Goal: Task Accomplishment & Management: Complete application form

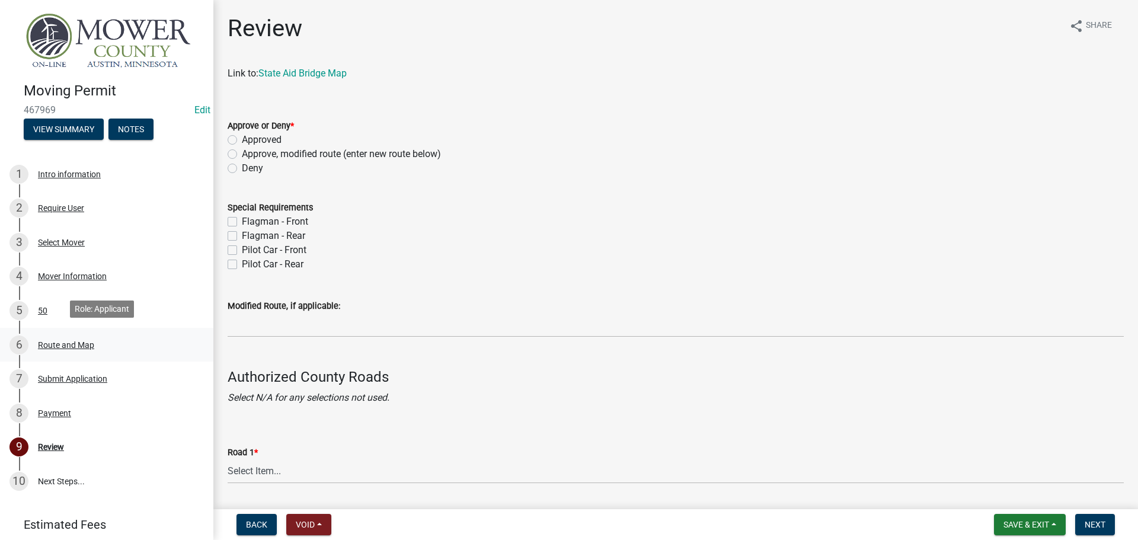
click at [52, 346] on div "Route and Map" at bounding box center [66, 345] width 56 height 8
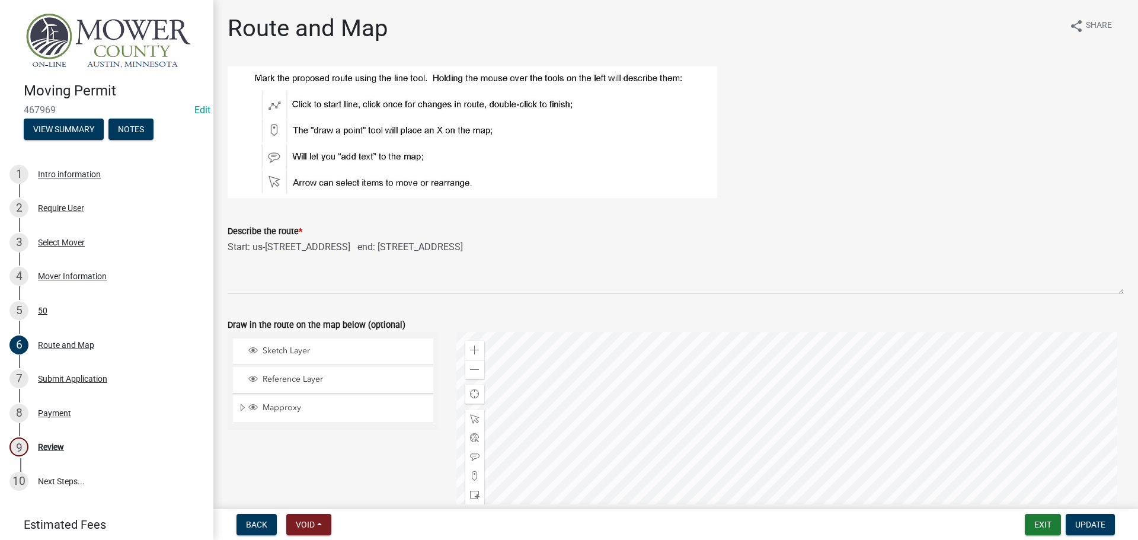
scroll to position [59, 0]
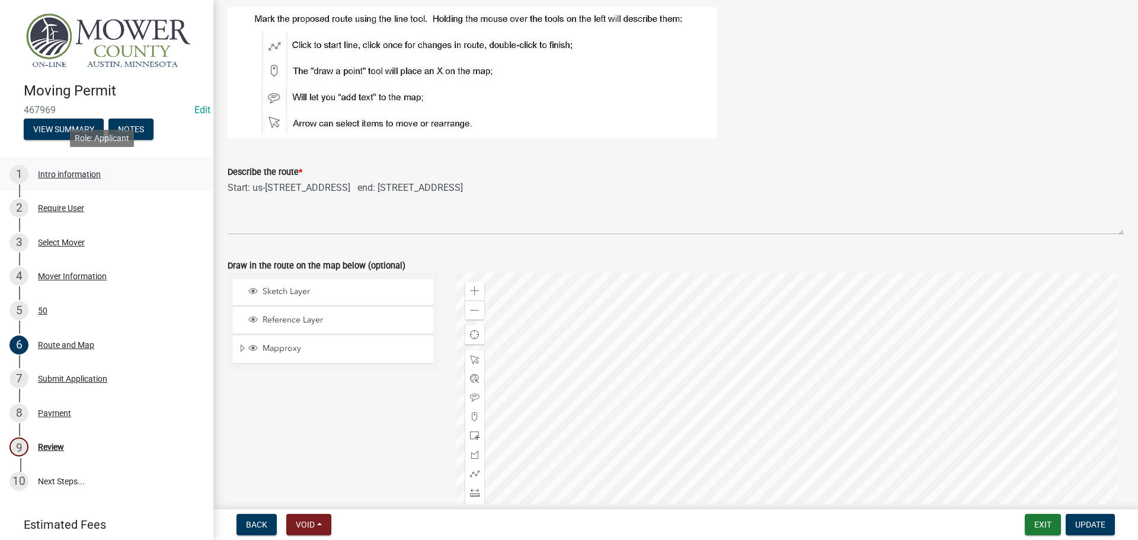
click at [53, 176] on div "1 Intro information" at bounding box center [101, 174] width 185 height 19
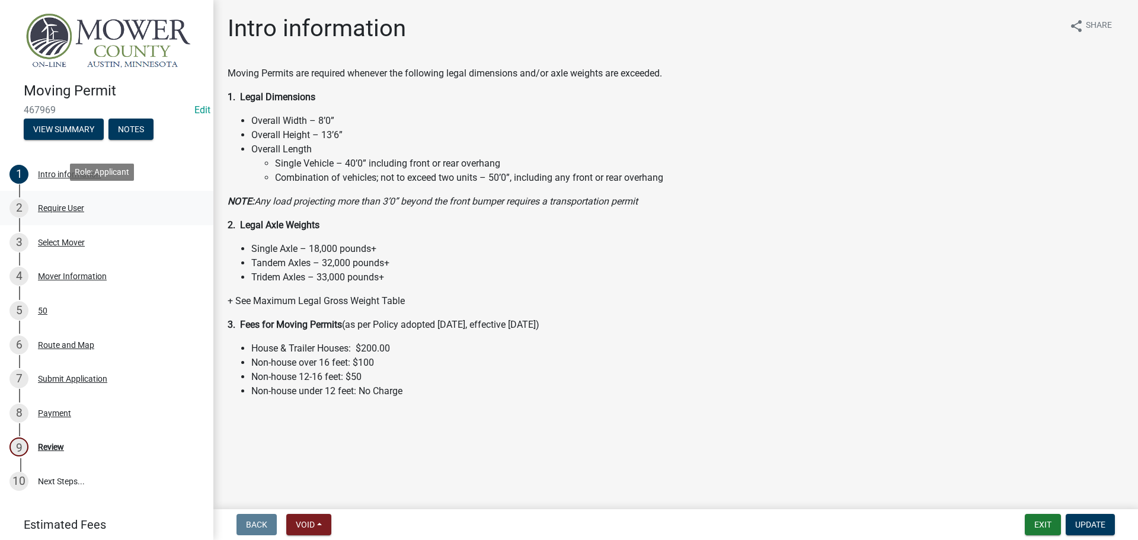
click at [56, 204] on div "Require User" at bounding box center [61, 208] width 46 height 8
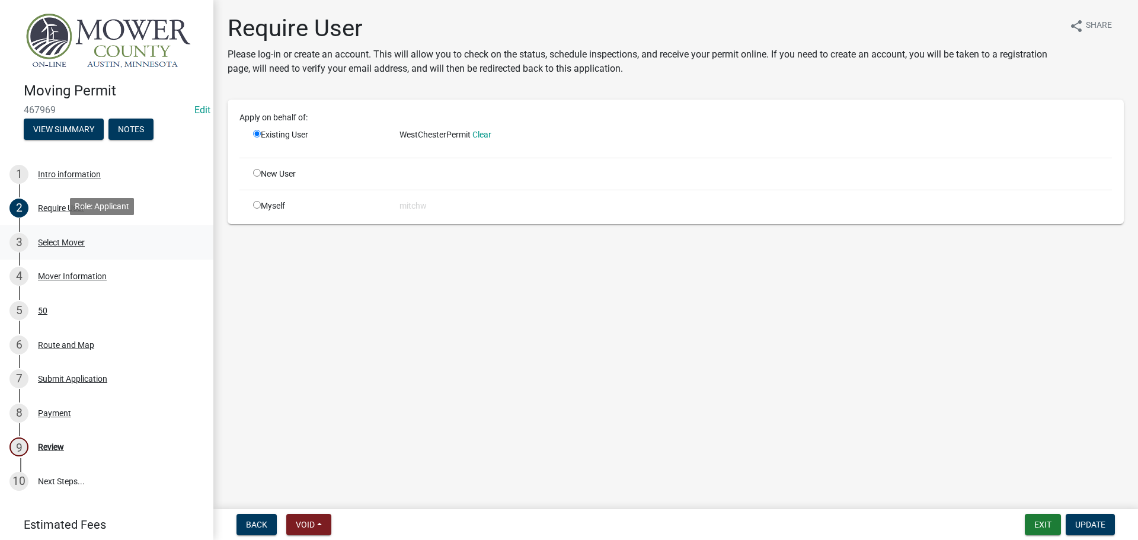
click at [64, 234] on div "3 Select Mover" at bounding box center [101, 242] width 185 height 19
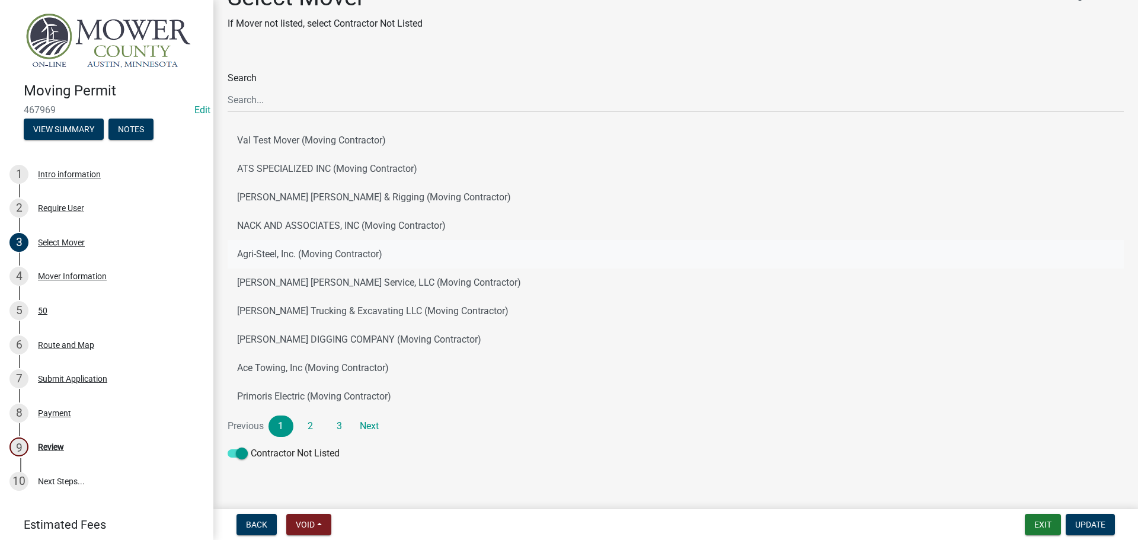
scroll to position [47, 0]
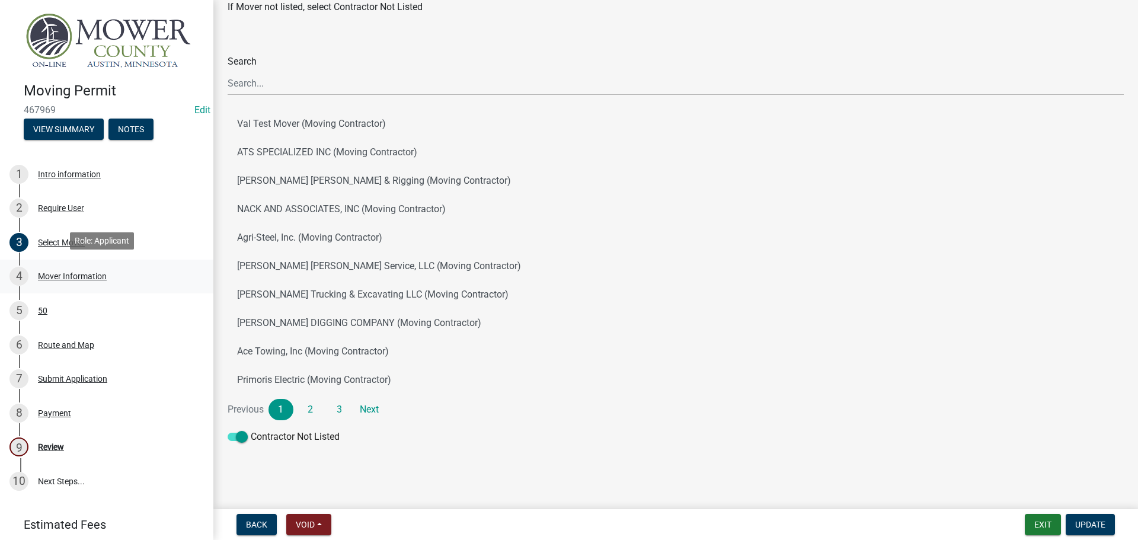
click at [78, 282] on div "4 Mover Information" at bounding box center [101, 276] width 185 height 19
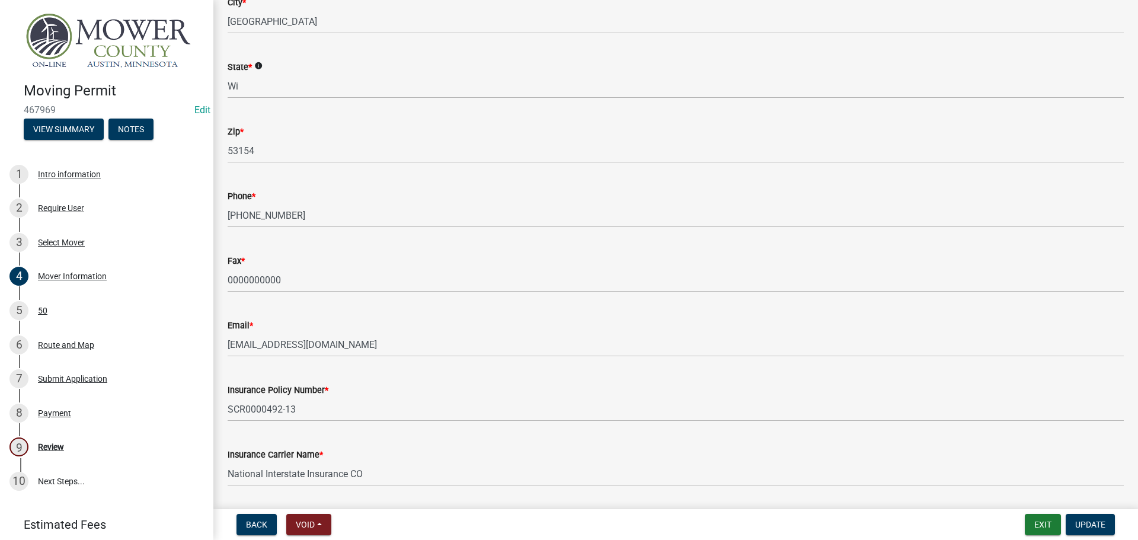
scroll to position [278, 0]
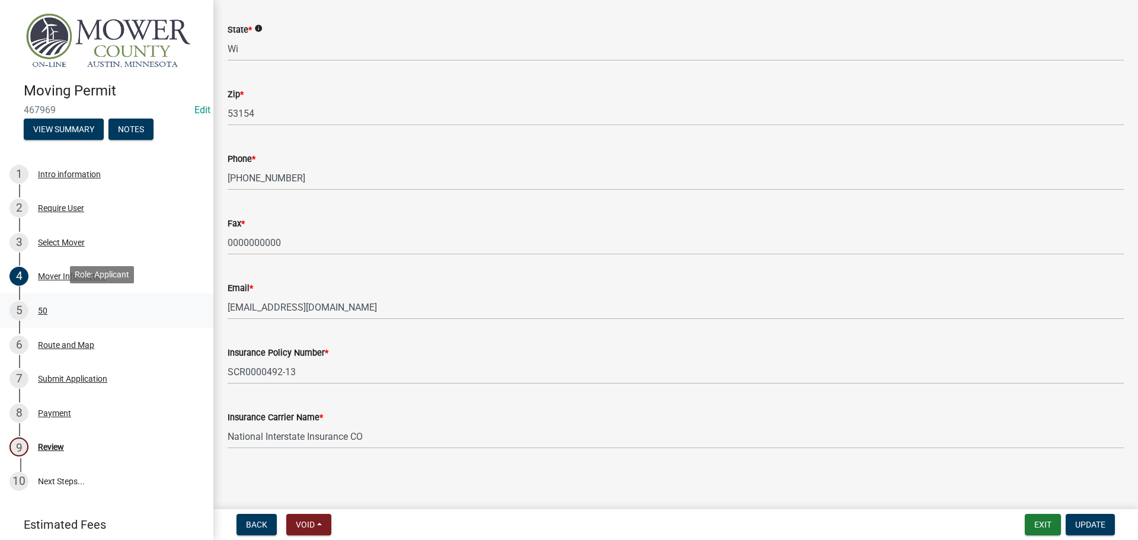
click at [47, 307] on div "50" at bounding box center [42, 311] width 9 height 8
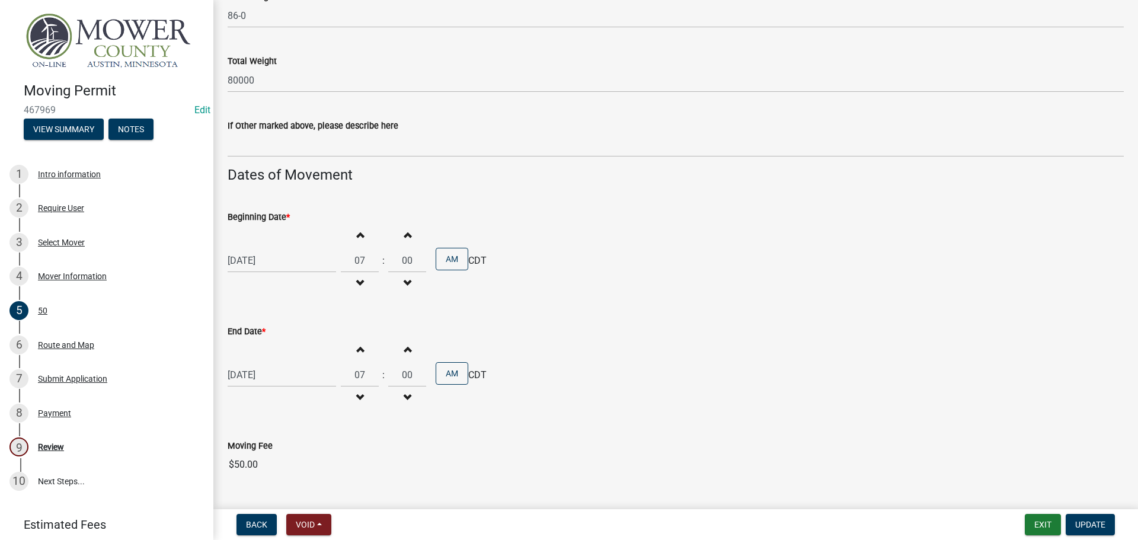
scroll to position [839, 0]
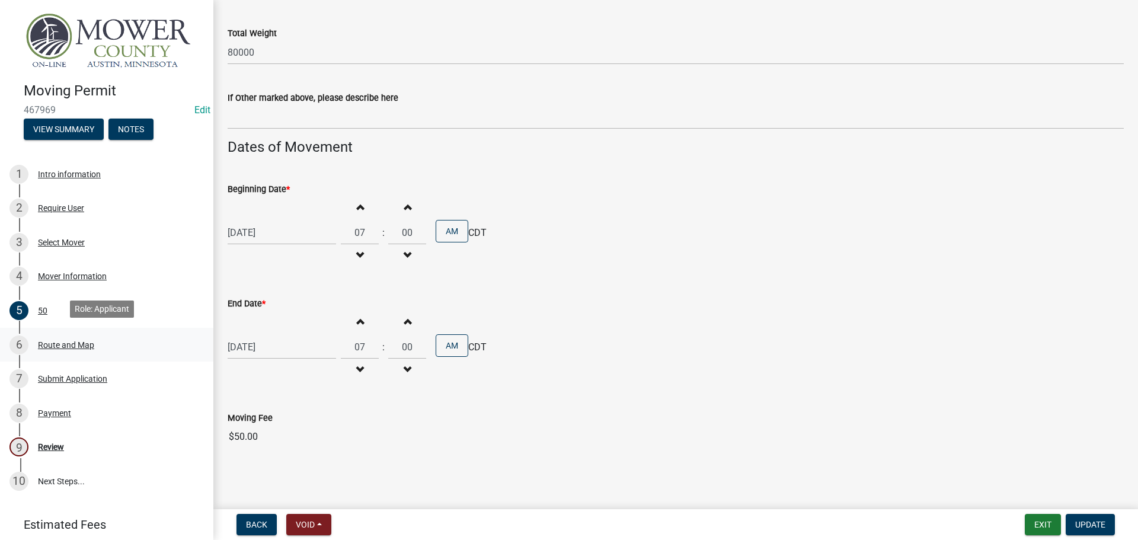
click at [50, 341] on div "Route and Map" at bounding box center [66, 345] width 56 height 8
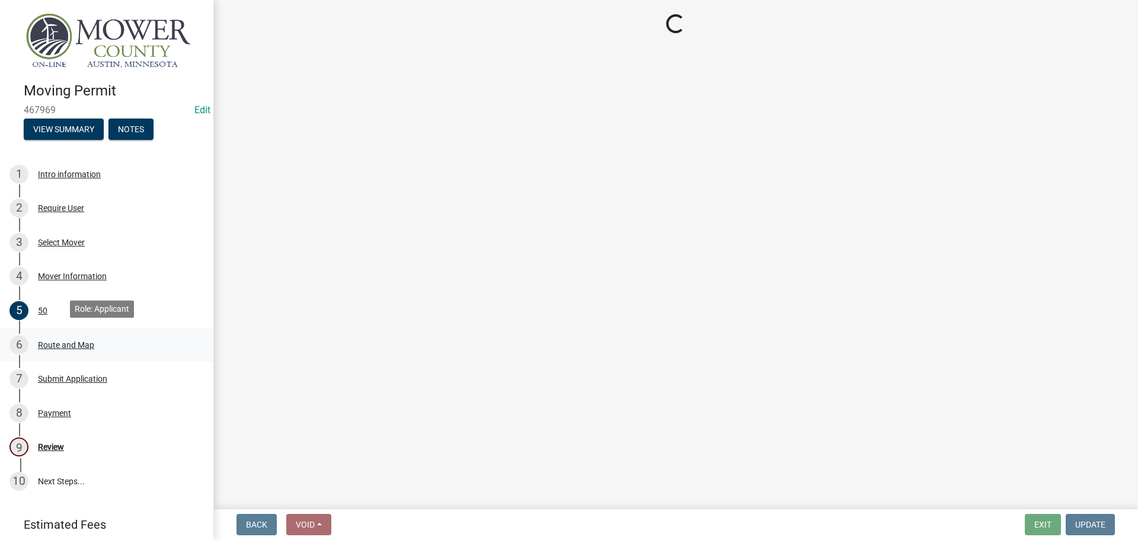
scroll to position [0, 0]
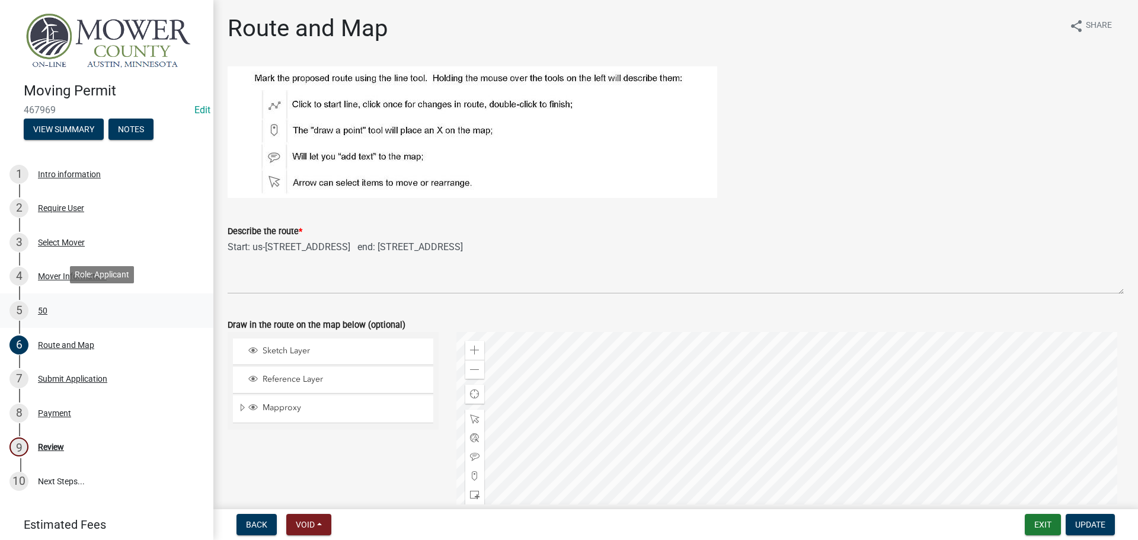
click at [42, 307] on div "50" at bounding box center [42, 311] width 9 height 8
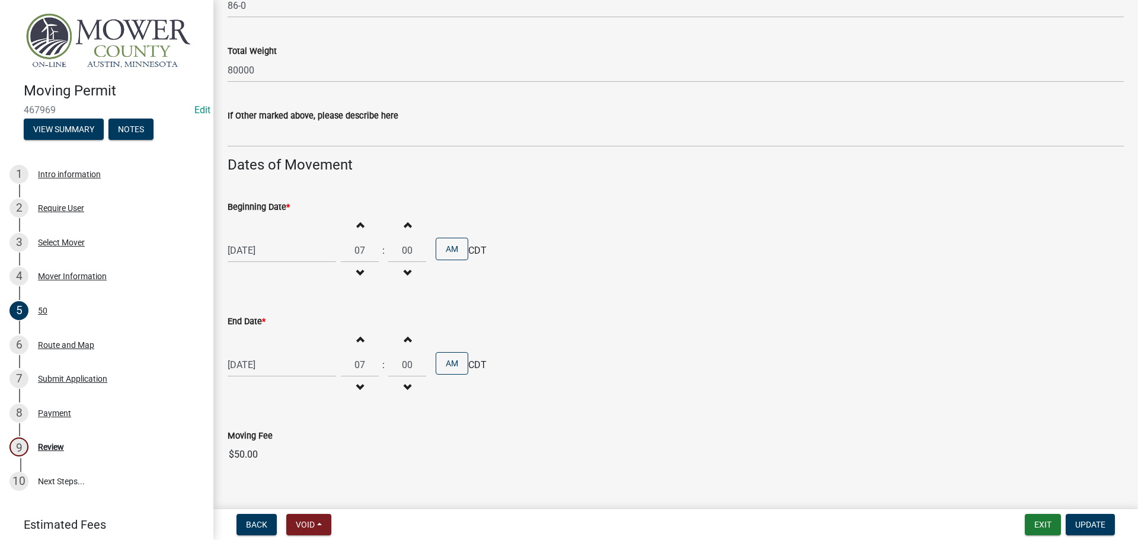
scroll to position [830, 0]
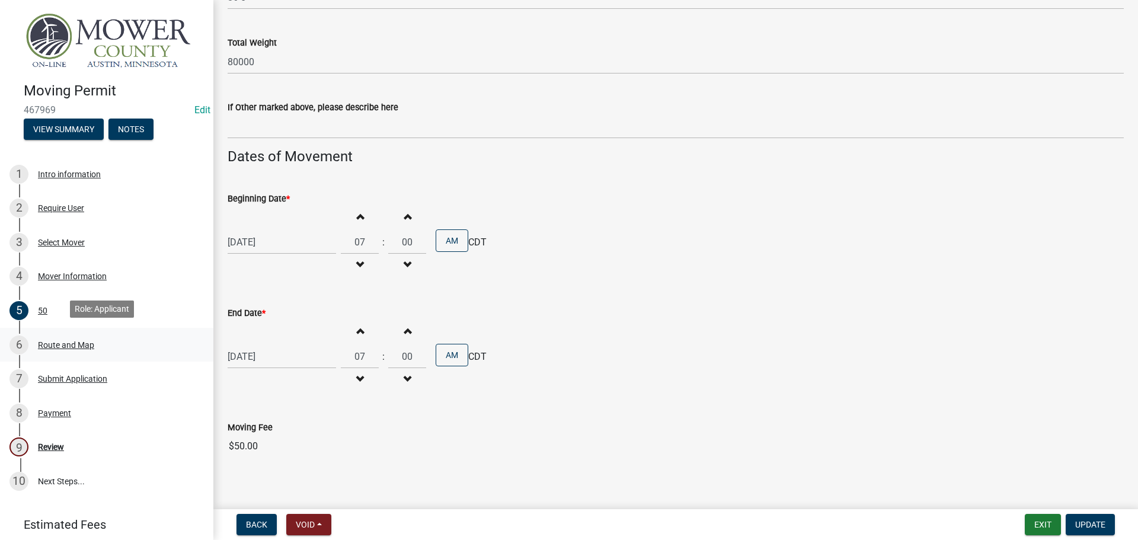
click at [50, 346] on div "Route and Map" at bounding box center [66, 345] width 56 height 8
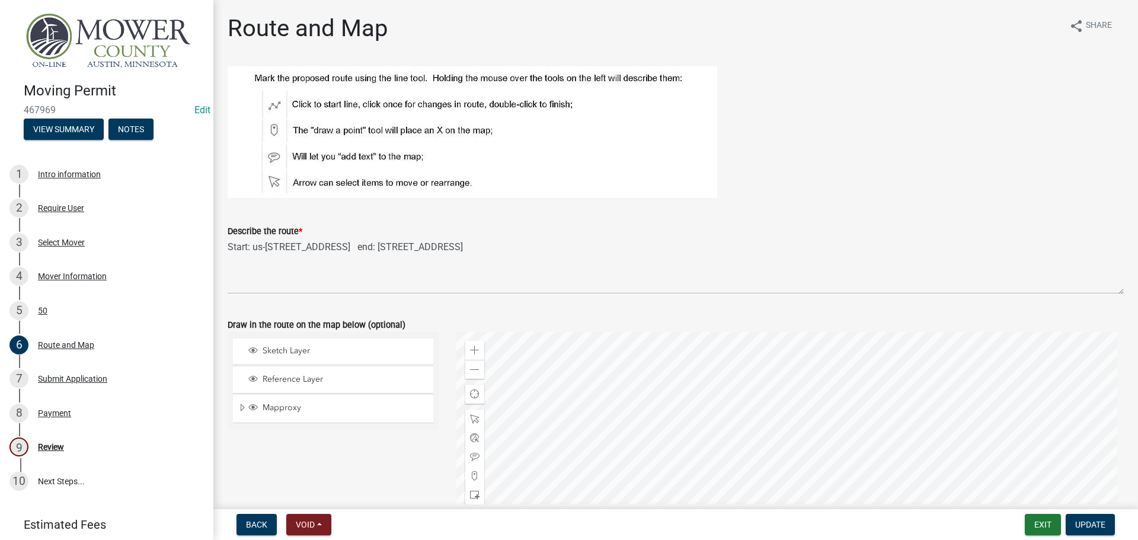
click at [780, 354] on div at bounding box center [791, 480] width 668 height 296
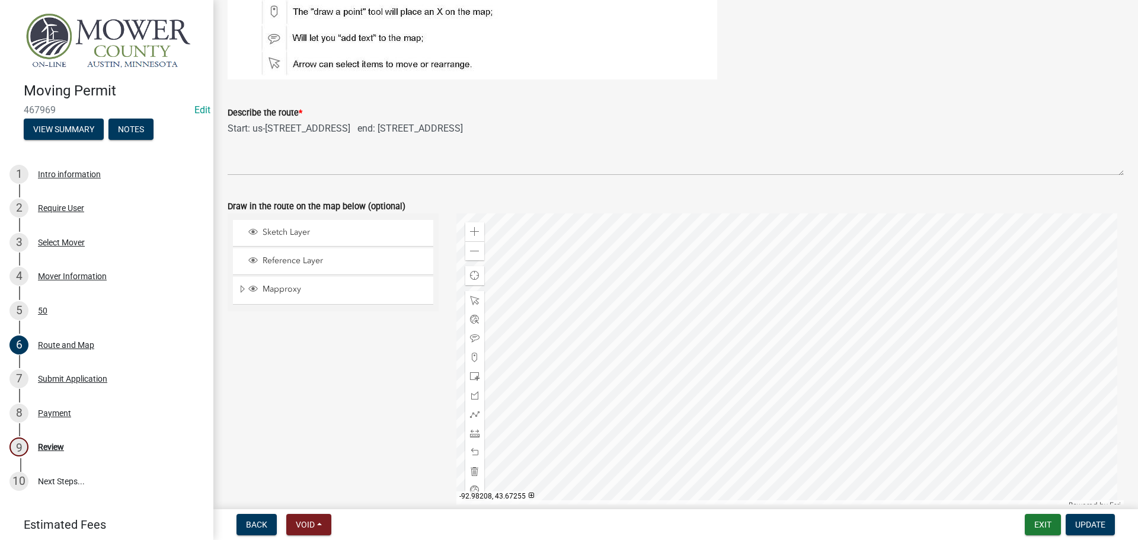
scroll to position [178, 0]
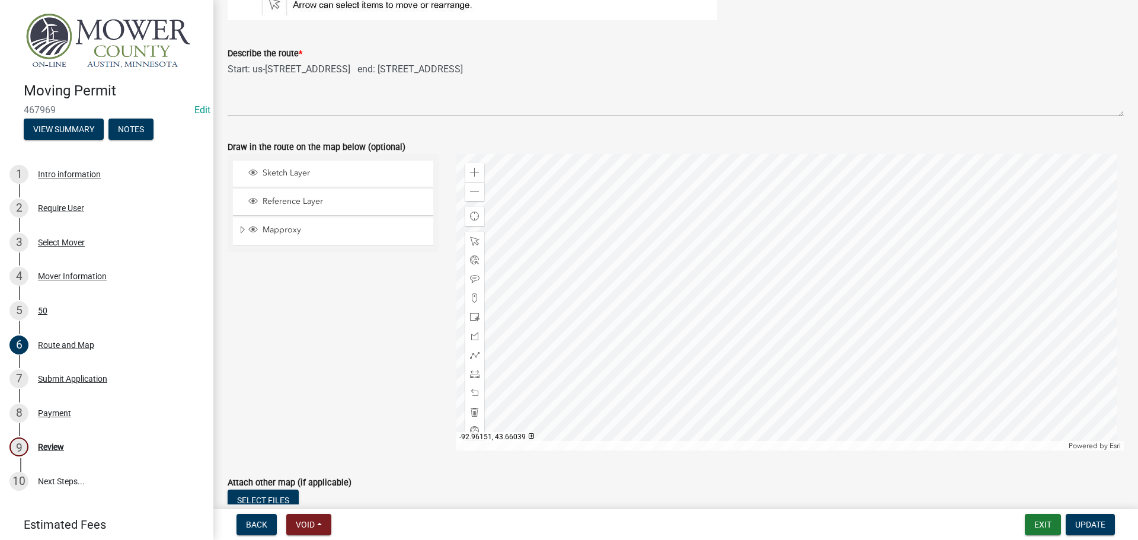
click at [756, 228] on div at bounding box center [791, 302] width 668 height 296
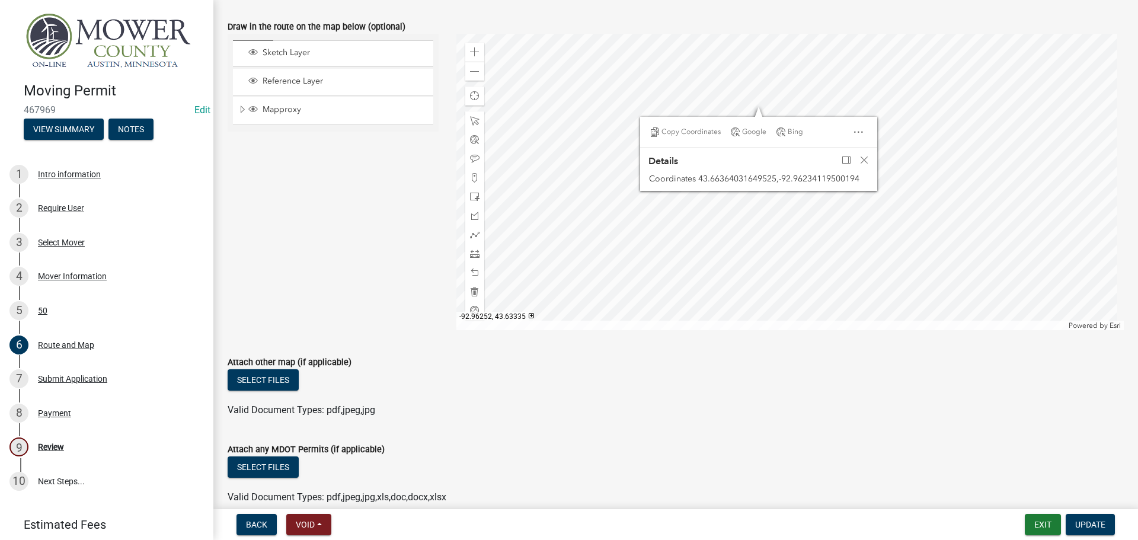
scroll to position [355, 0]
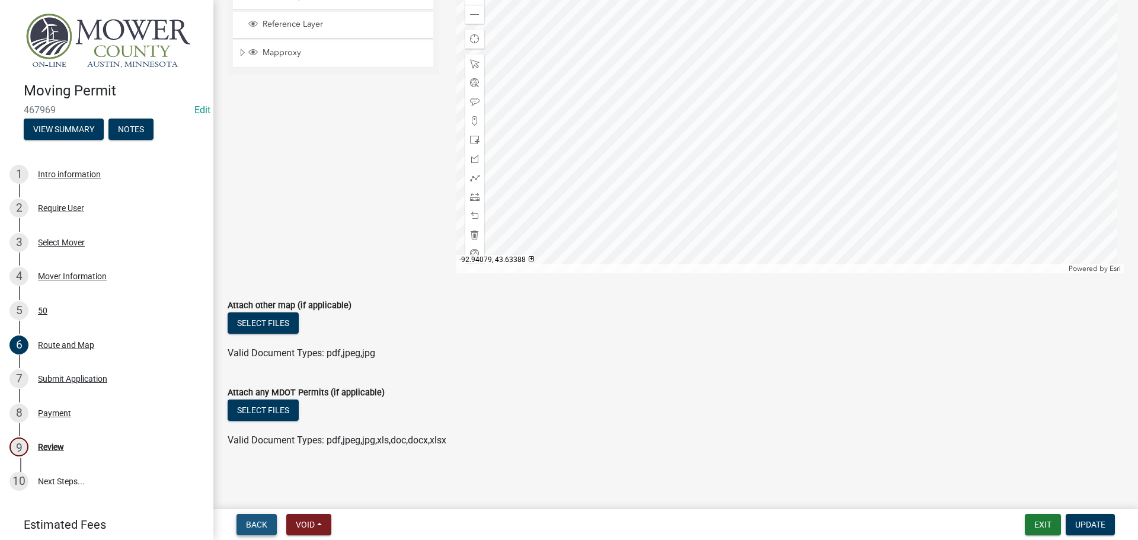
click at [262, 522] on span "Back" at bounding box center [256, 524] width 21 height 9
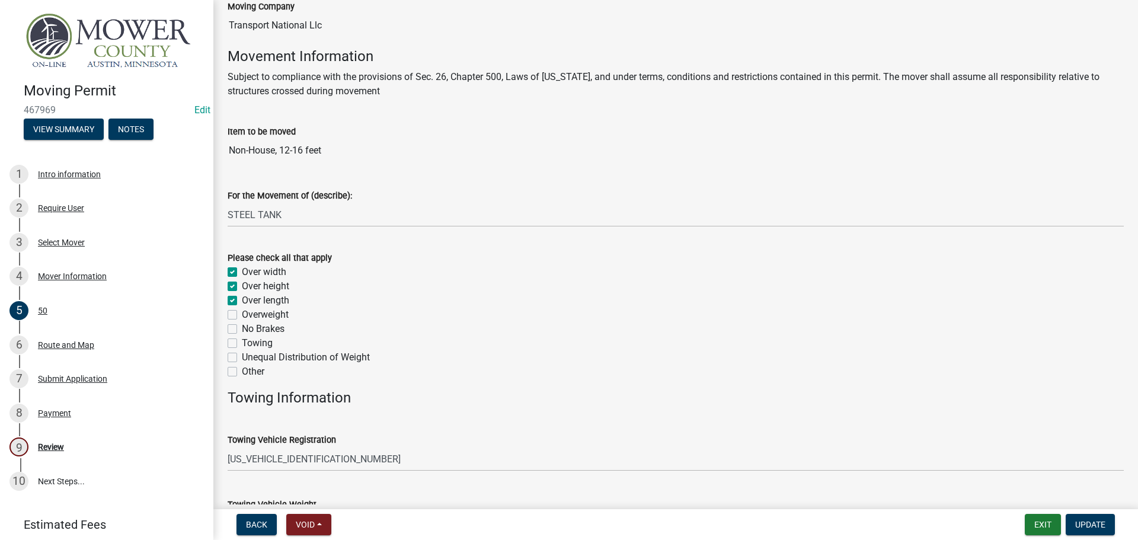
scroll to position [356, 0]
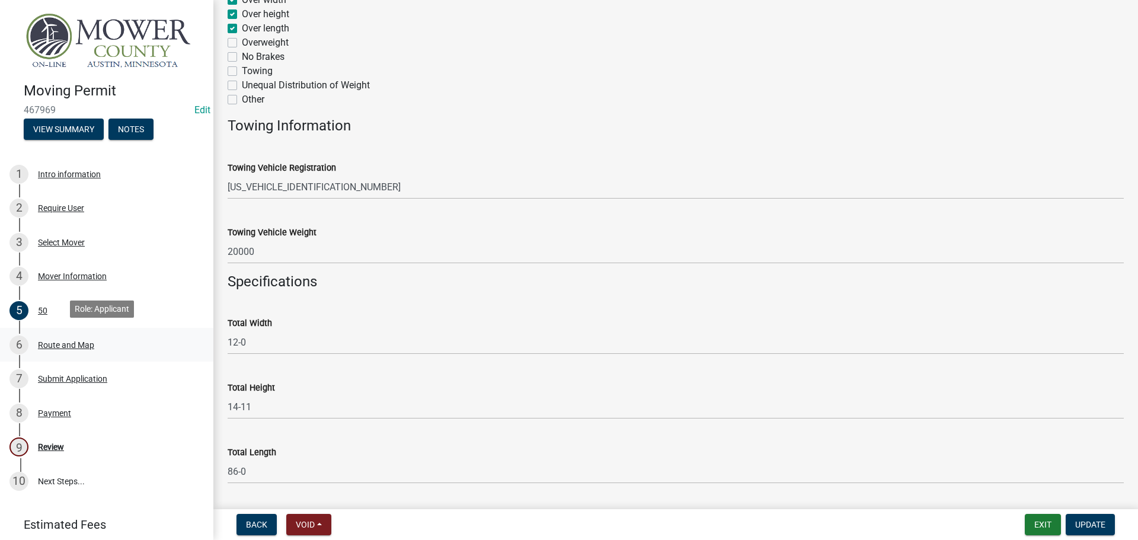
click at [58, 341] on div "Route and Map" at bounding box center [66, 345] width 56 height 8
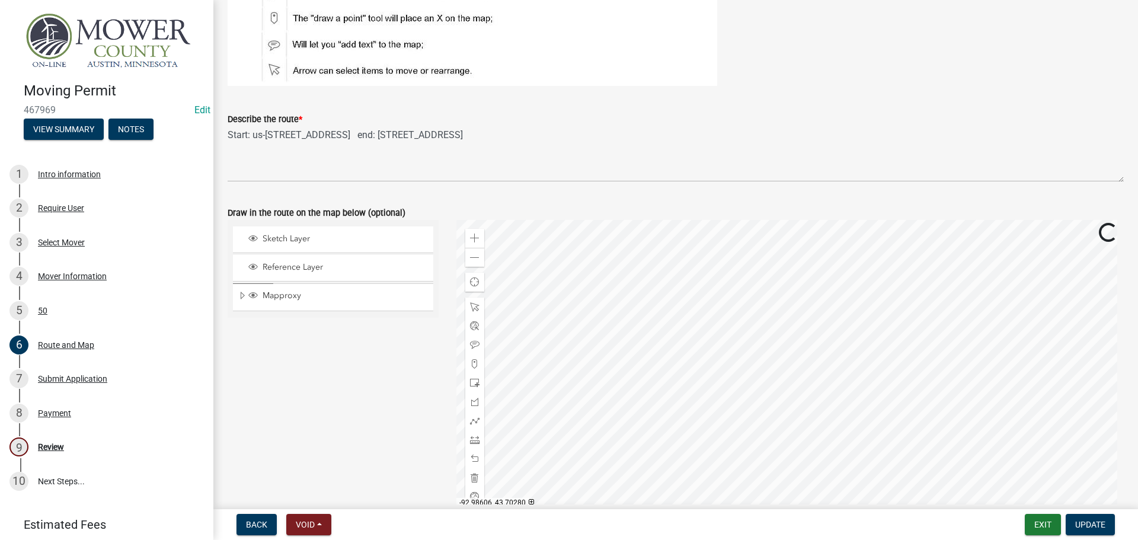
scroll to position [119, 0]
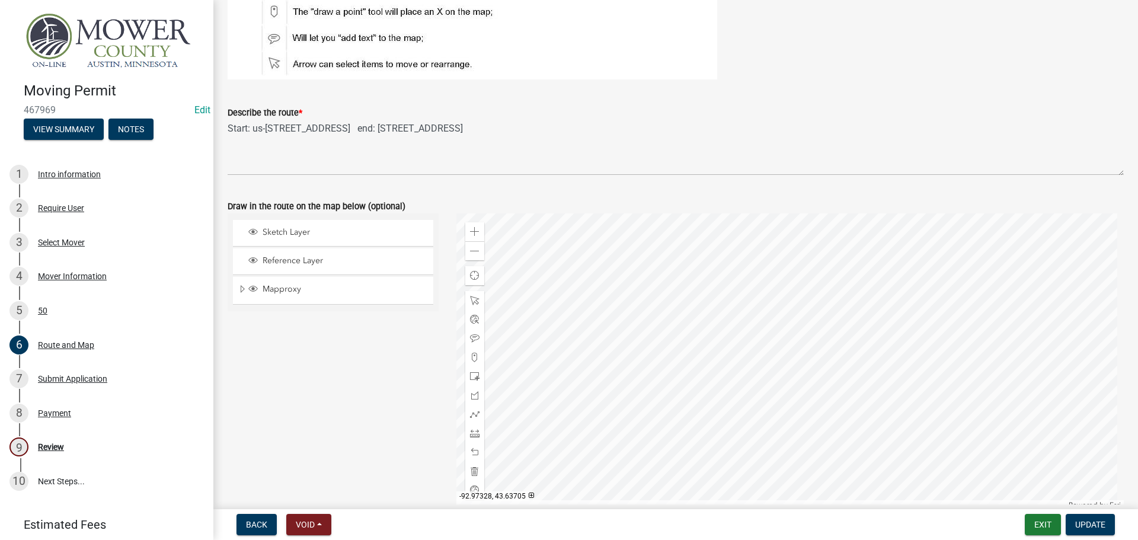
click at [788, 384] on div at bounding box center [791, 361] width 668 height 296
click at [789, 384] on div at bounding box center [791, 361] width 668 height 296
click at [806, 311] on div at bounding box center [791, 361] width 668 height 296
click at [802, 448] on div at bounding box center [791, 361] width 668 height 296
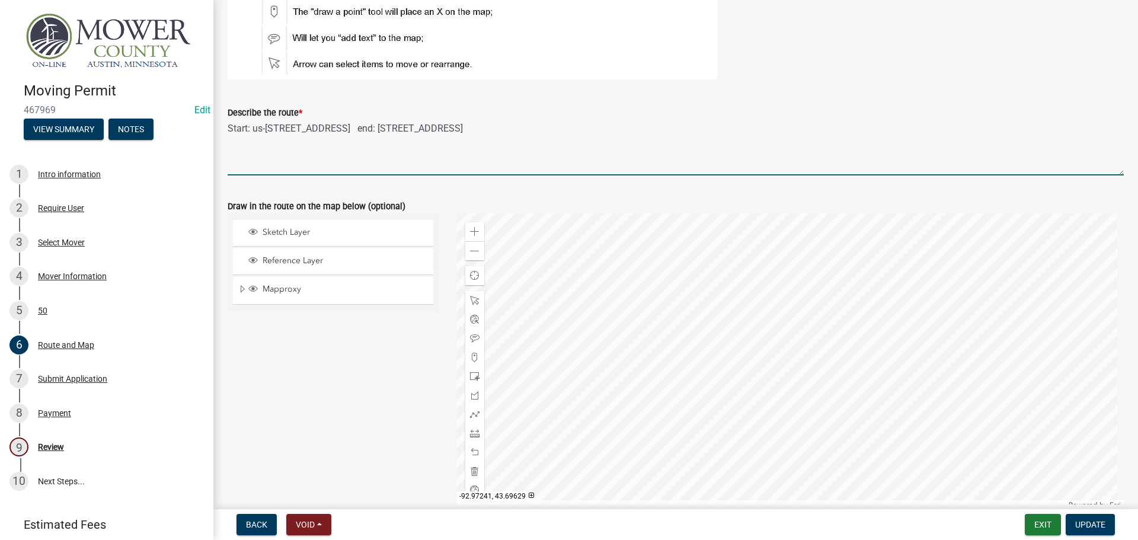
click at [605, 127] on textarea "Start: us-[STREET_ADDRESS] end: [STREET_ADDRESS]" at bounding box center [676, 148] width 896 height 56
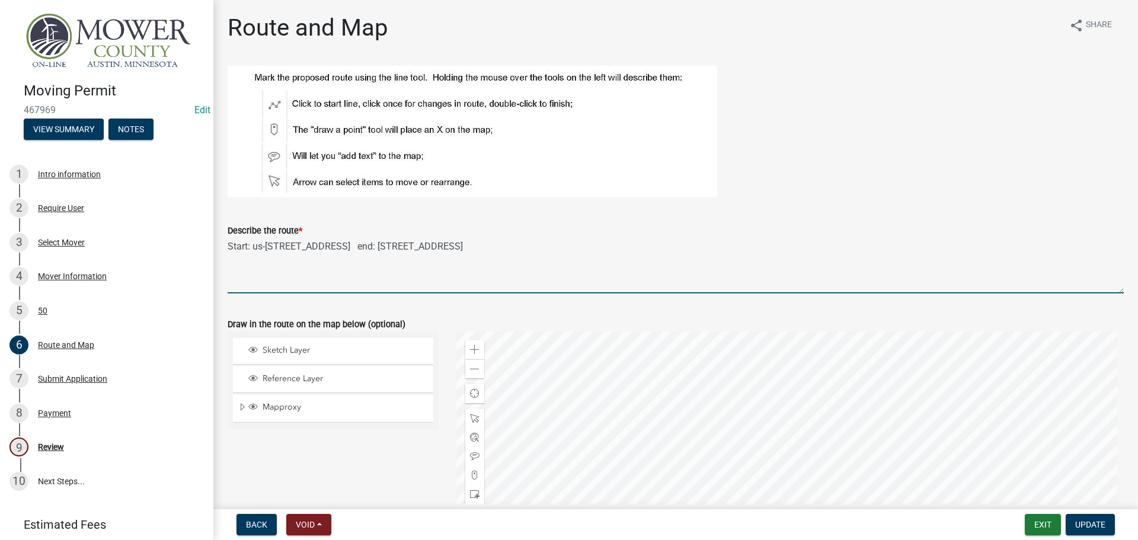
scroll to position [0, 0]
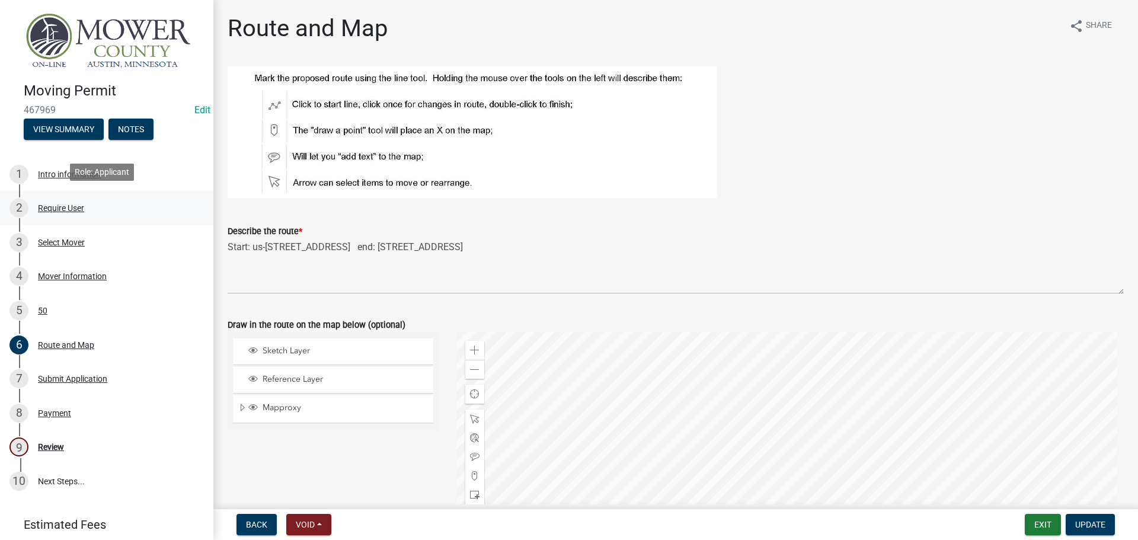
click at [59, 208] on div "Require User" at bounding box center [61, 208] width 46 height 8
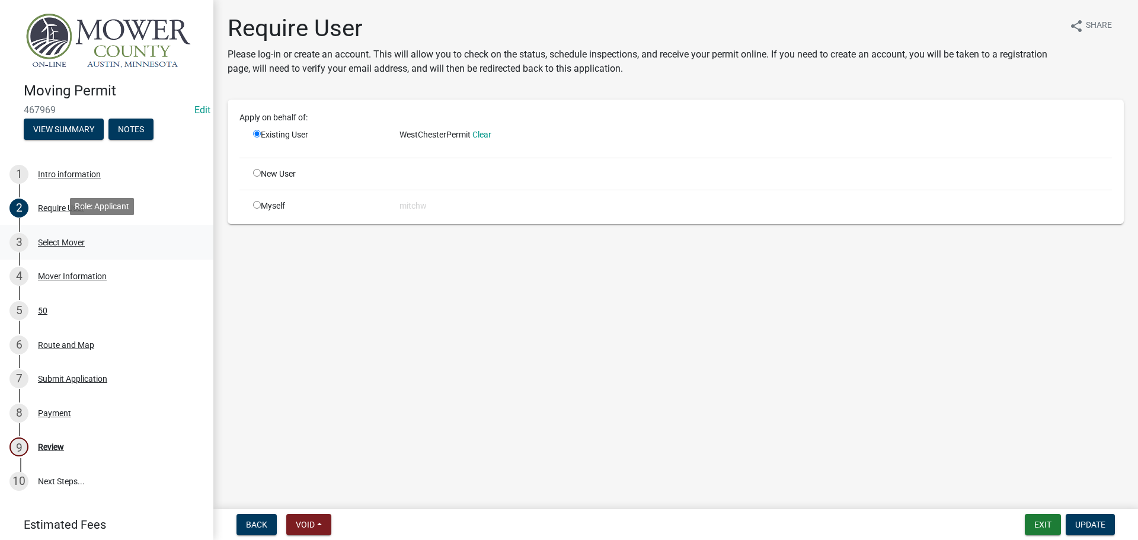
click at [59, 238] on div "Select Mover" at bounding box center [61, 242] width 47 height 8
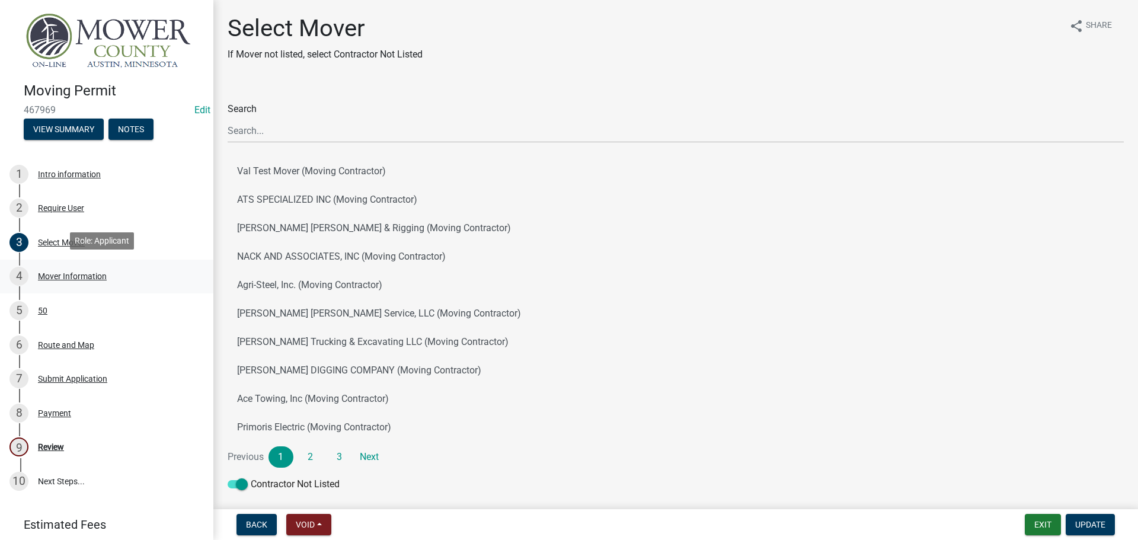
click at [59, 272] on div "Mover Information" at bounding box center [72, 276] width 69 height 8
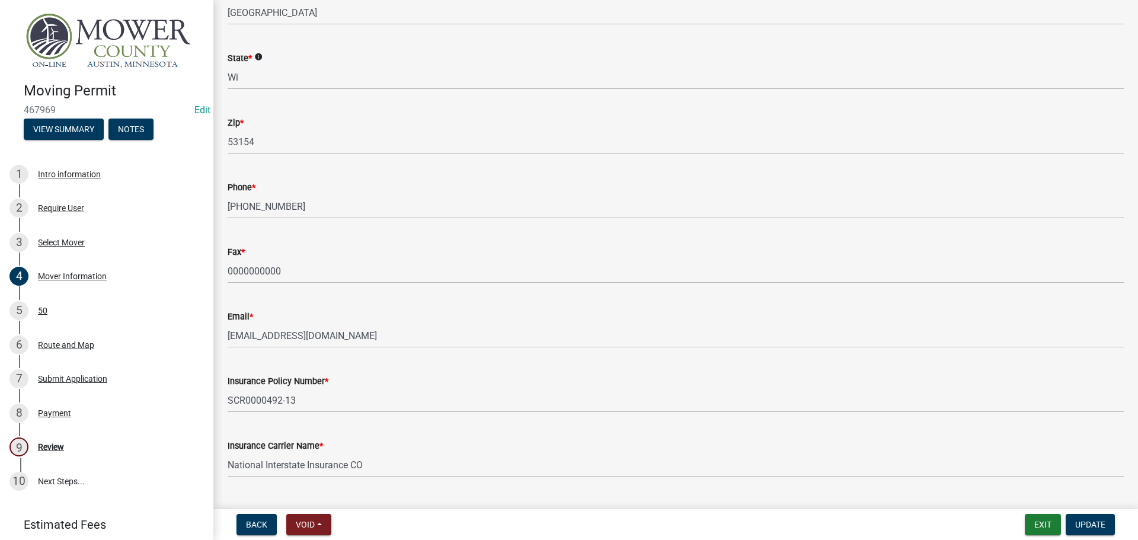
scroll to position [278, 0]
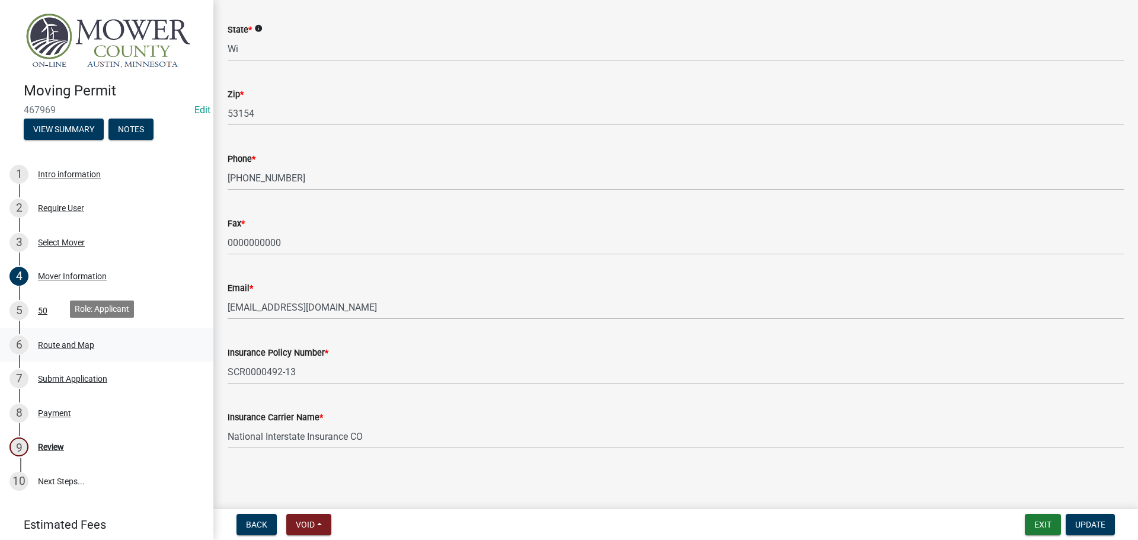
click at [74, 341] on div "Route and Map" at bounding box center [66, 345] width 56 height 8
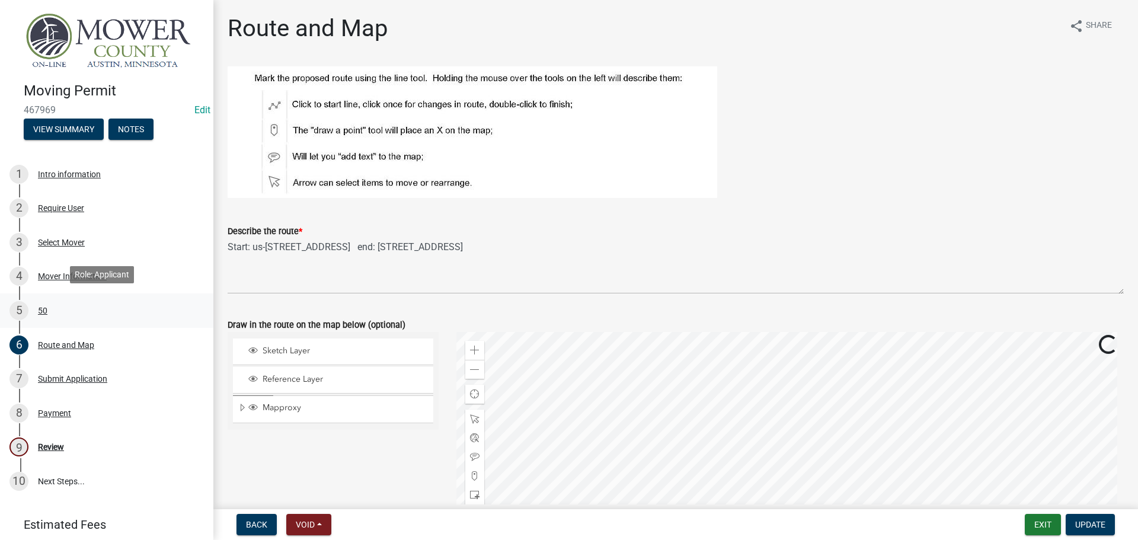
click at [39, 312] on div "5 50" at bounding box center [101, 310] width 185 height 19
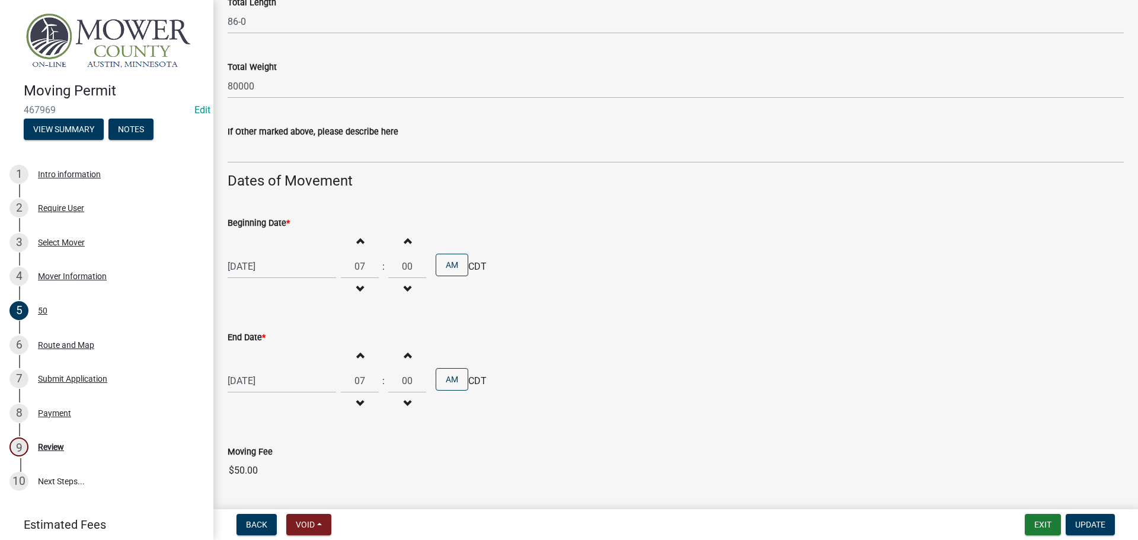
scroll to position [839, 0]
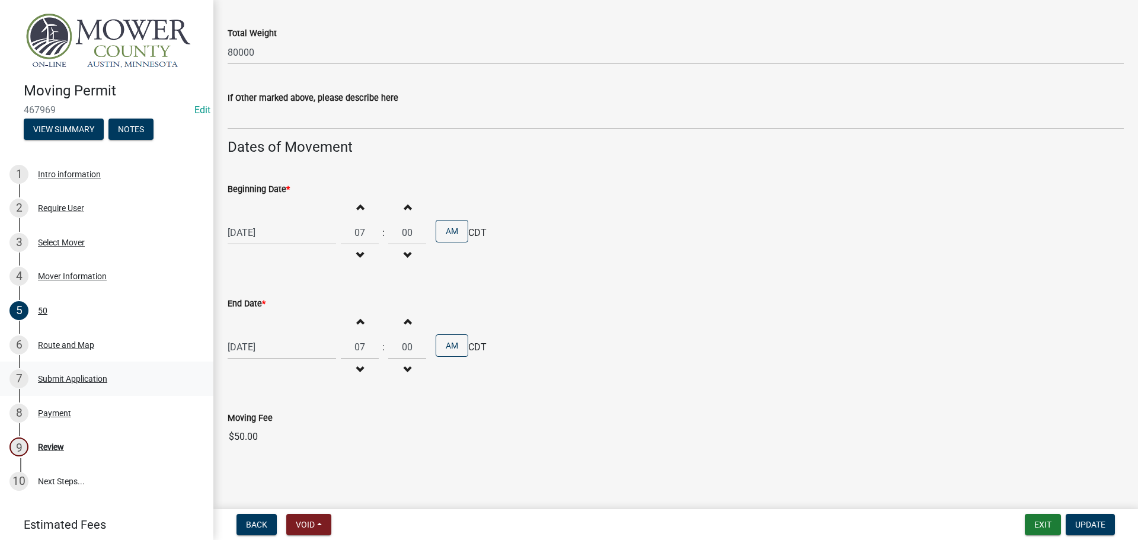
click at [75, 375] on div "Submit Application" at bounding box center [72, 379] width 69 height 8
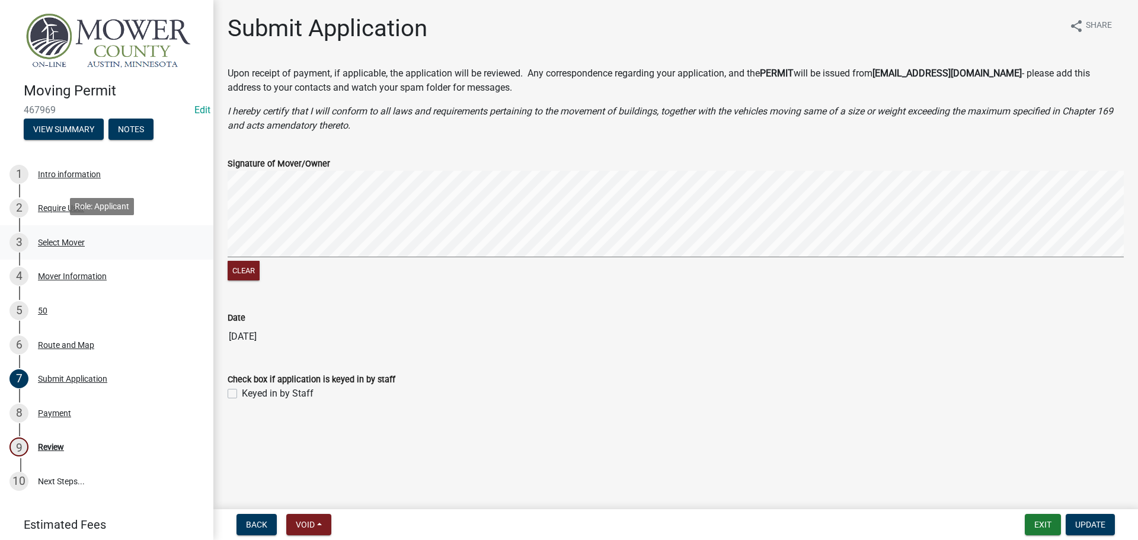
click at [69, 234] on div "3 Select Mover" at bounding box center [101, 242] width 185 height 19
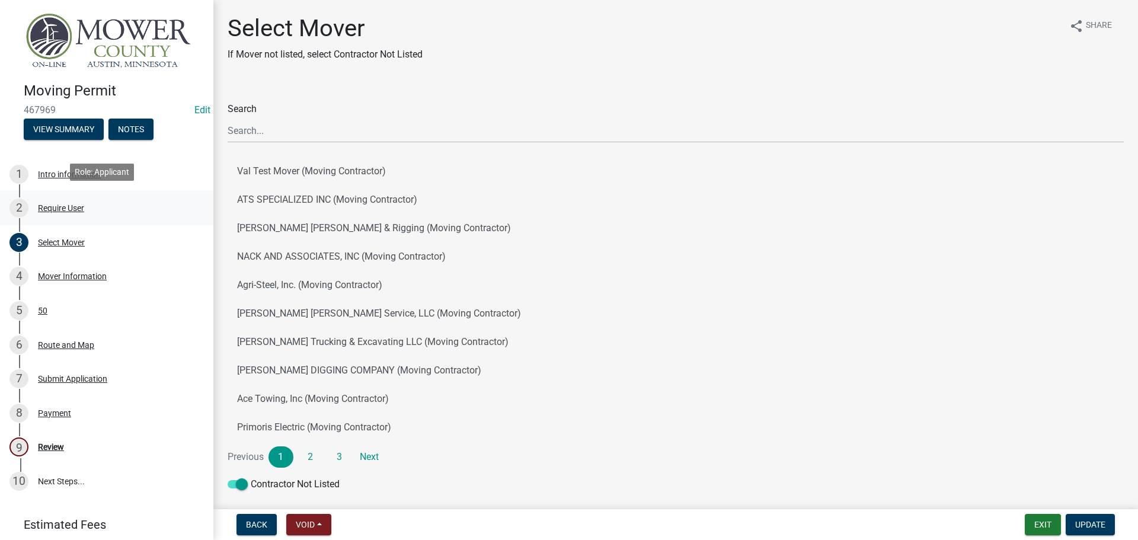
click at [70, 206] on div "Require User" at bounding box center [61, 208] width 46 height 8
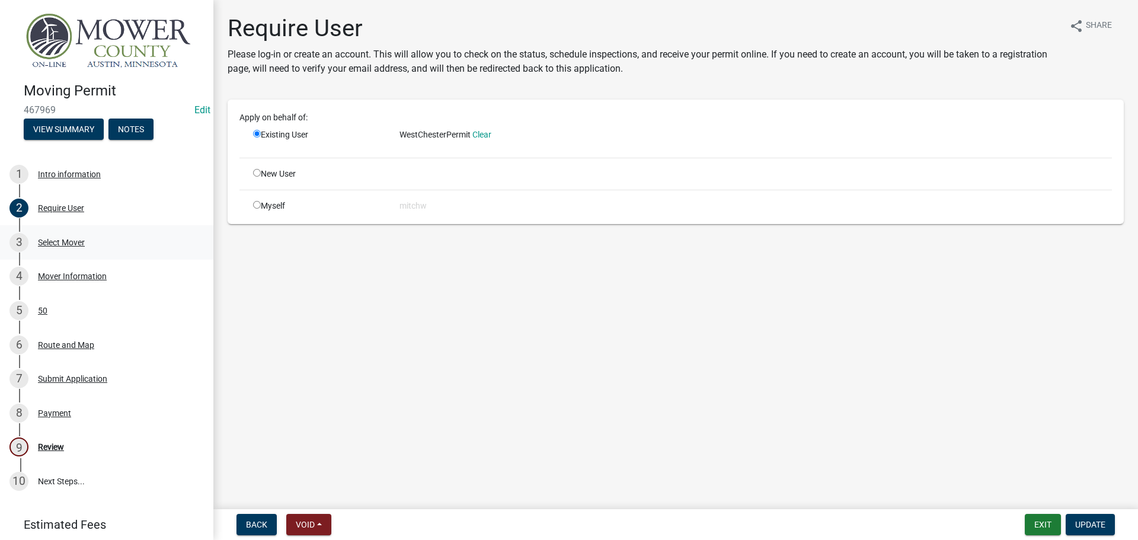
click at [73, 239] on div "Select Mover" at bounding box center [61, 242] width 47 height 8
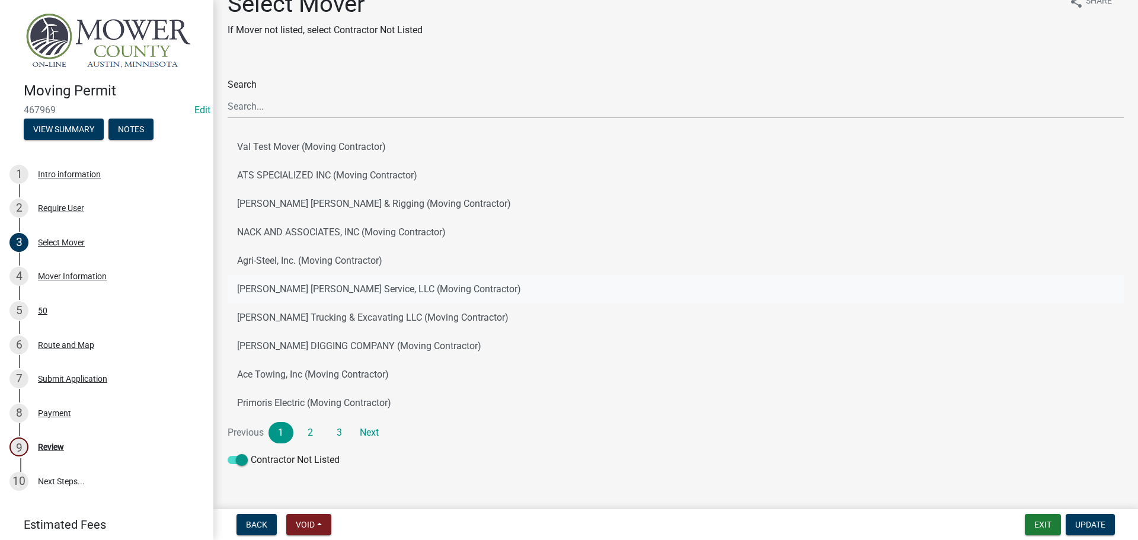
scroll to position [47, 0]
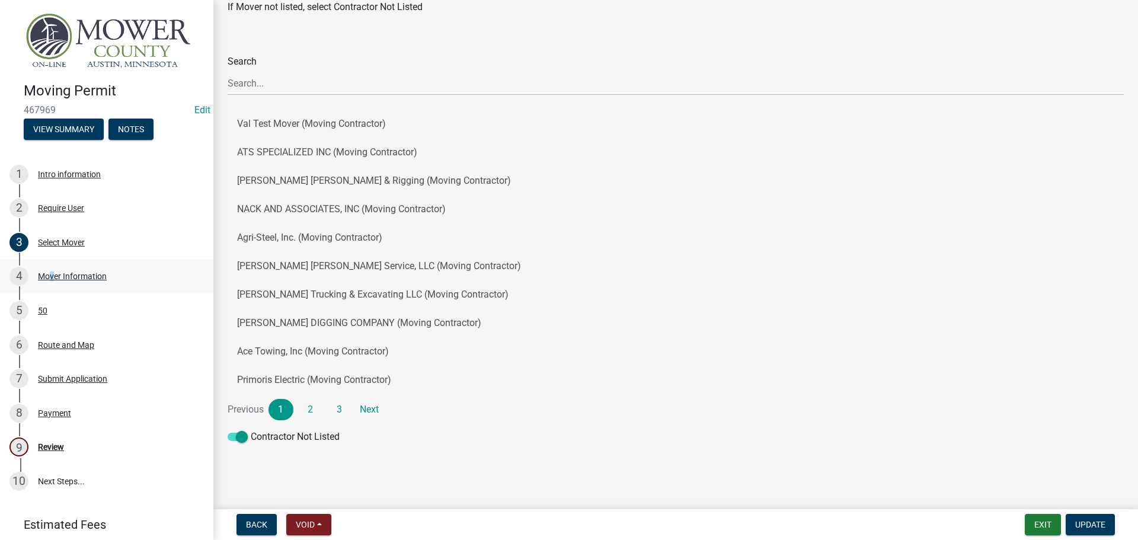
click at [46, 279] on div "4 Mover Information" at bounding box center [101, 276] width 185 height 19
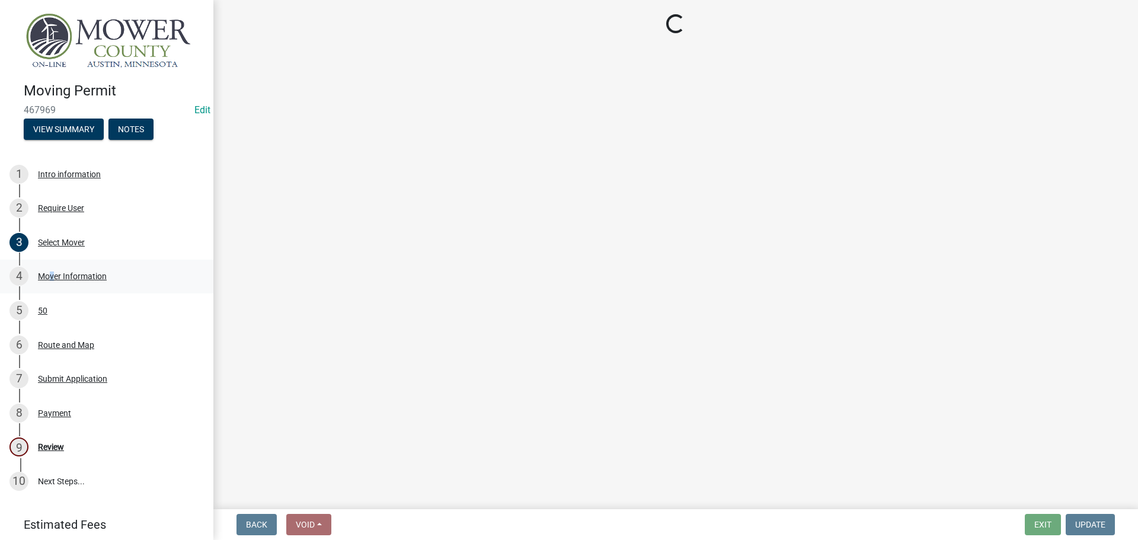
scroll to position [0, 0]
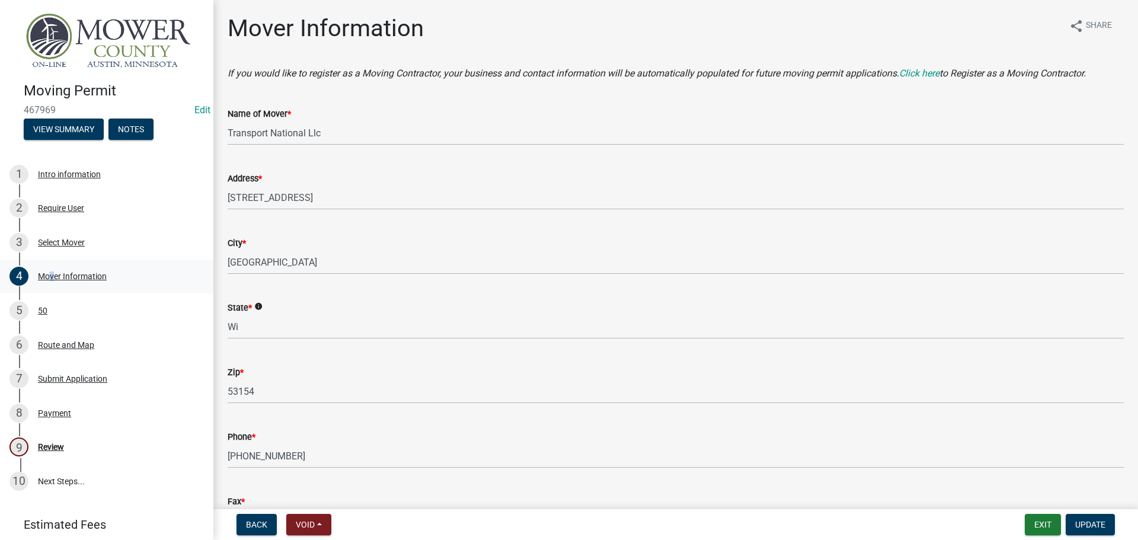
drag, startPoint x: 51, startPoint y: 271, endPoint x: 59, endPoint y: 269, distance: 8.1
click at [52, 272] on div "Mover Information" at bounding box center [72, 276] width 69 height 8
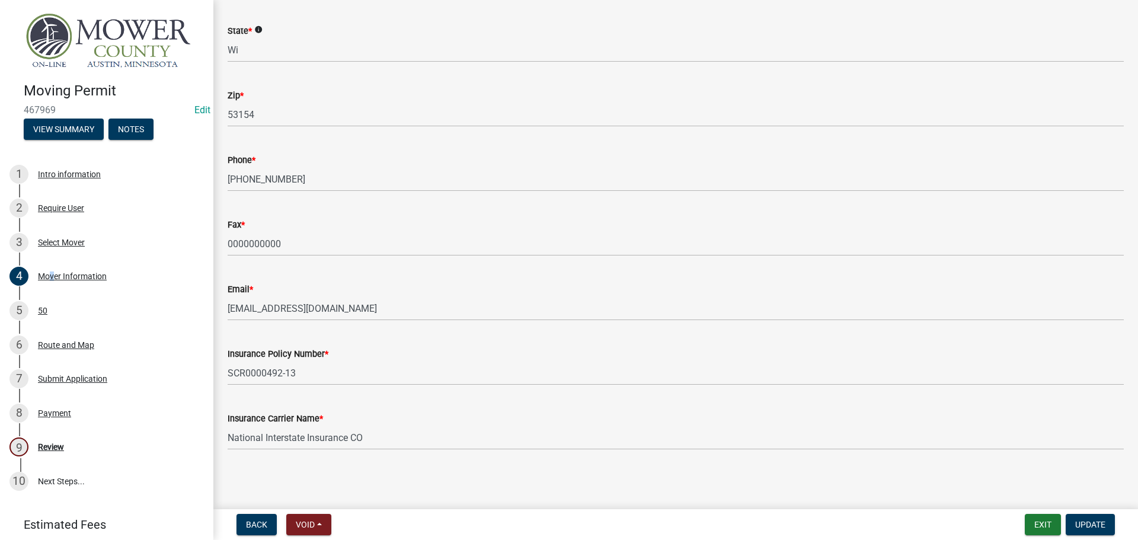
scroll to position [278, 0]
click at [47, 310] on div "5 50" at bounding box center [101, 310] width 185 height 19
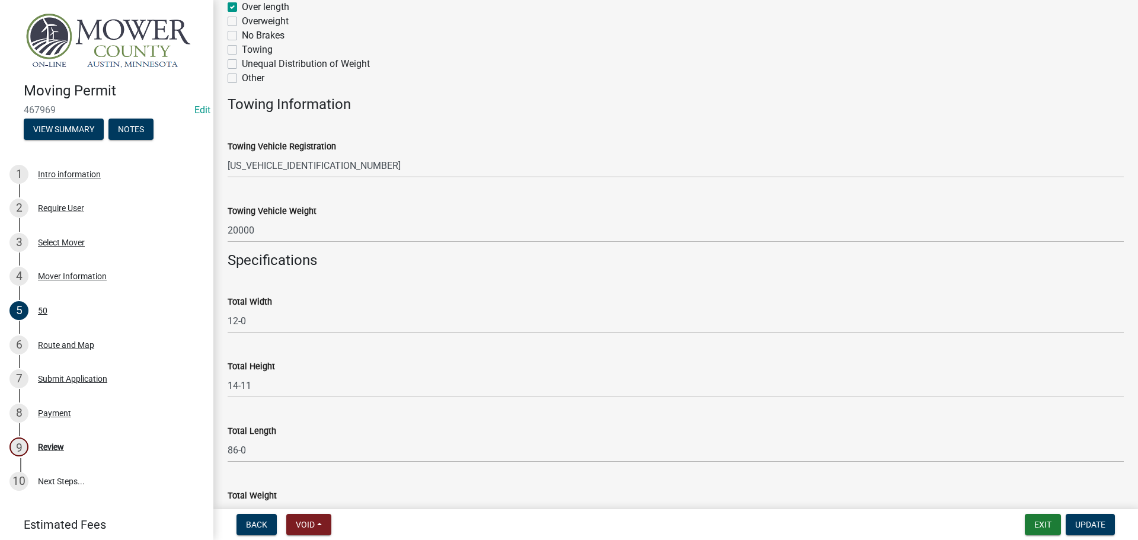
scroll to position [306, 0]
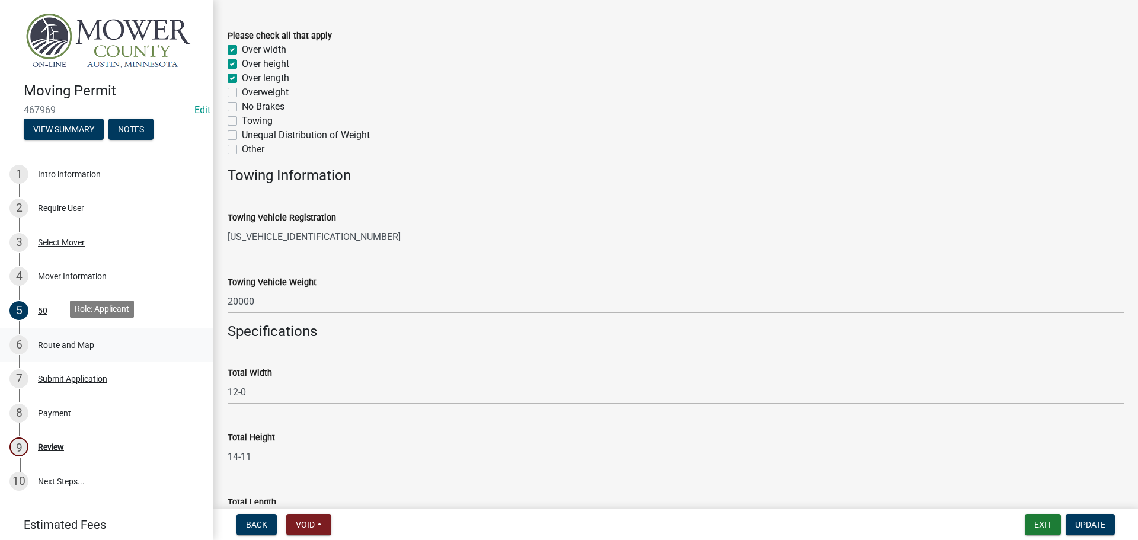
click at [79, 341] on div "Route and Map" at bounding box center [66, 345] width 56 height 8
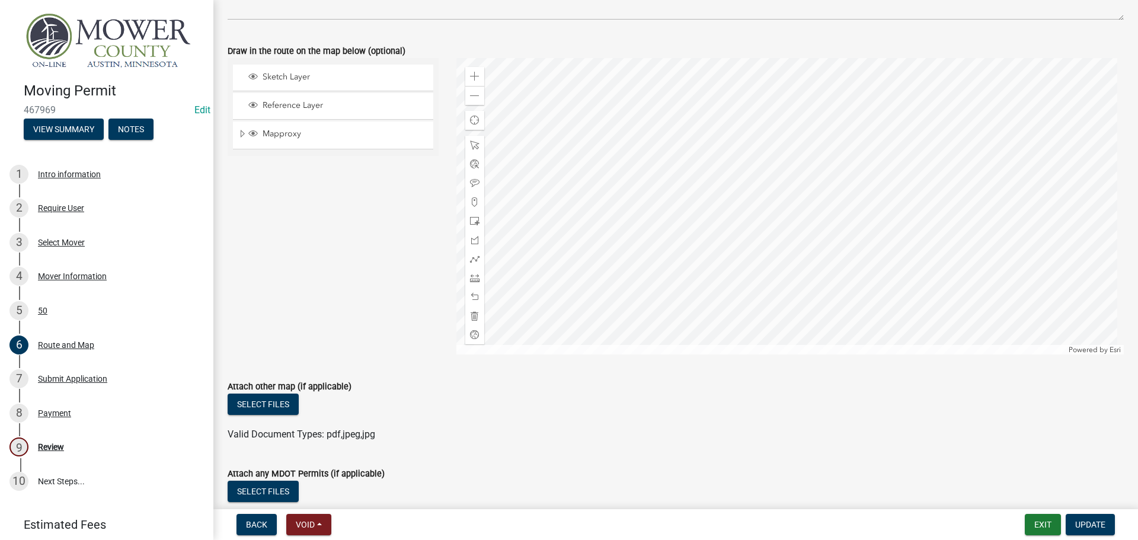
scroll to position [355, 0]
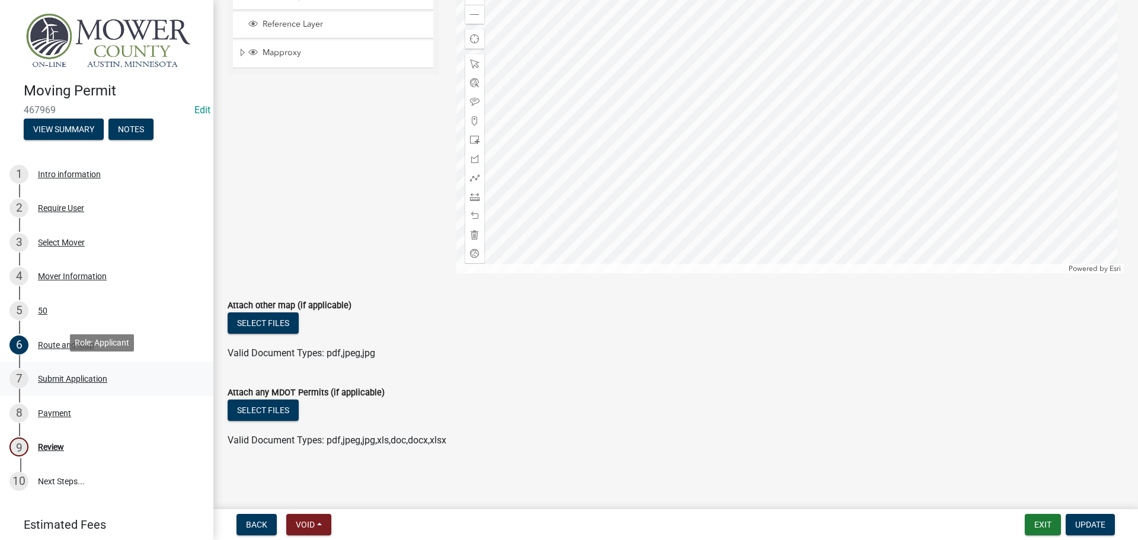
click at [55, 378] on div "Submit Application" at bounding box center [72, 379] width 69 height 8
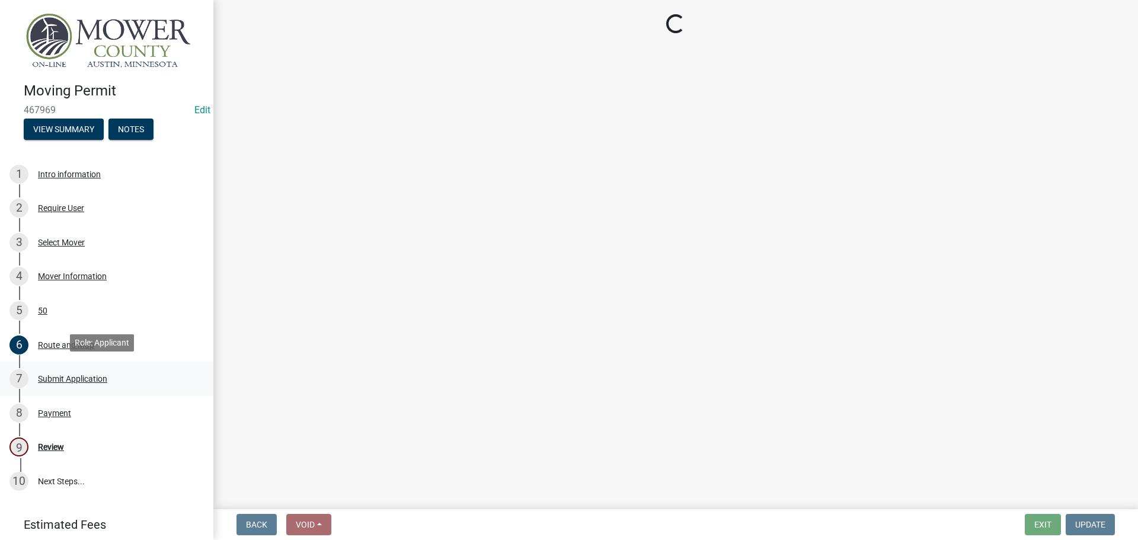
scroll to position [0, 0]
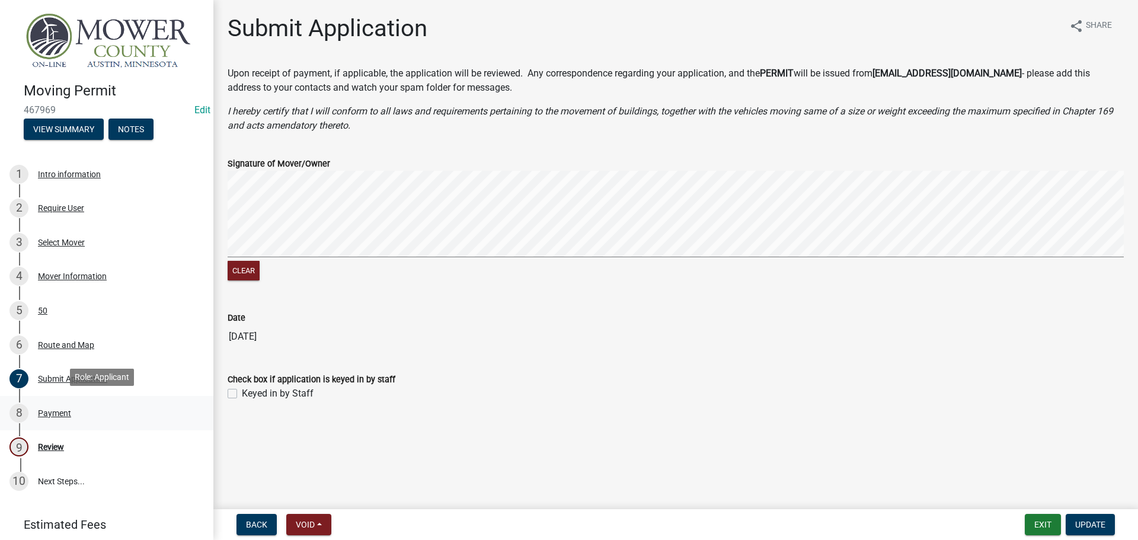
click at [64, 409] on div "Payment" at bounding box center [54, 413] width 33 height 8
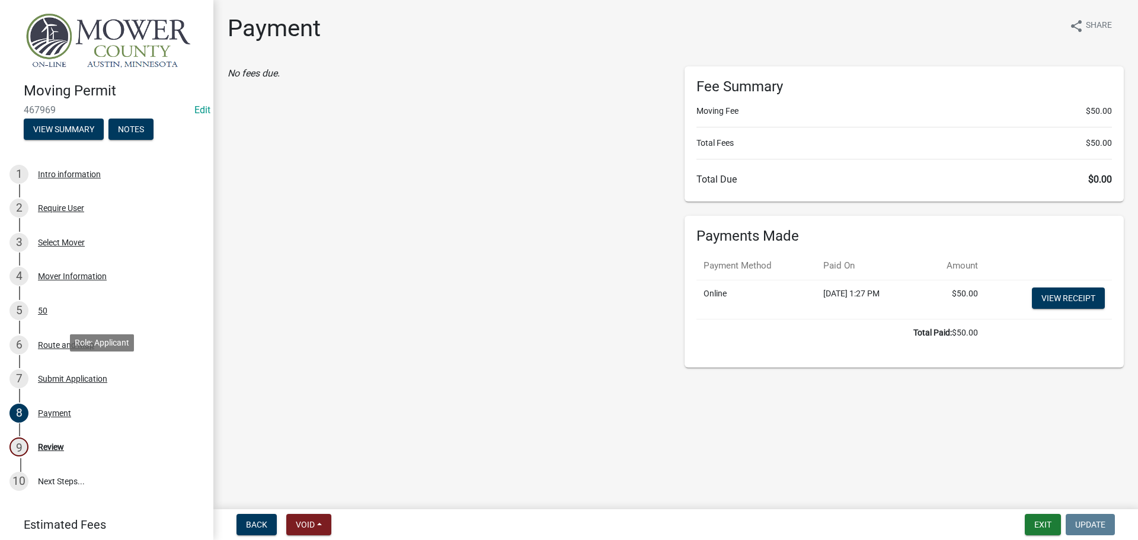
click at [72, 375] on div "Submit Application" at bounding box center [72, 379] width 69 height 8
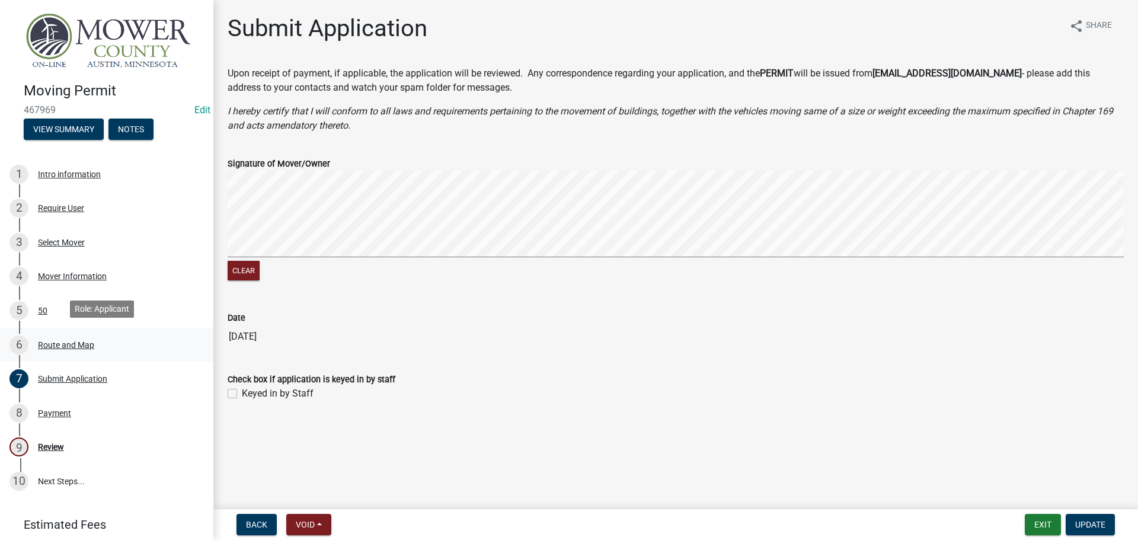
click at [71, 343] on div "Route and Map" at bounding box center [66, 345] width 56 height 8
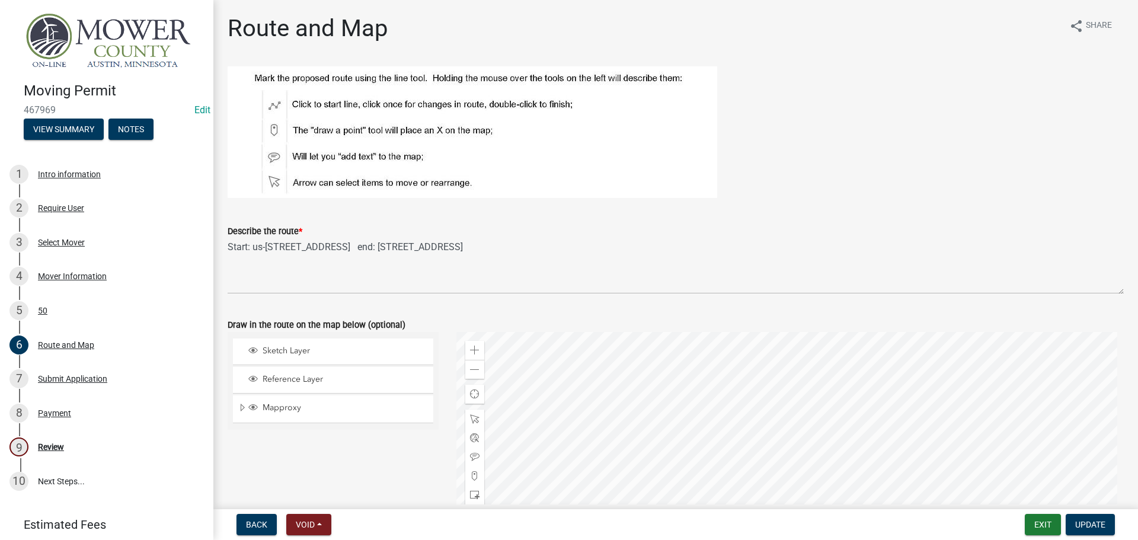
click at [808, 390] on div at bounding box center [791, 480] width 668 height 296
click at [793, 437] on div at bounding box center [791, 480] width 668 height 296
click at [793, 439] on div at bounding box center [791, 480] width 668 height 296
click at [808, 363] on div at bounding box center [791, 480] width 668 height 296
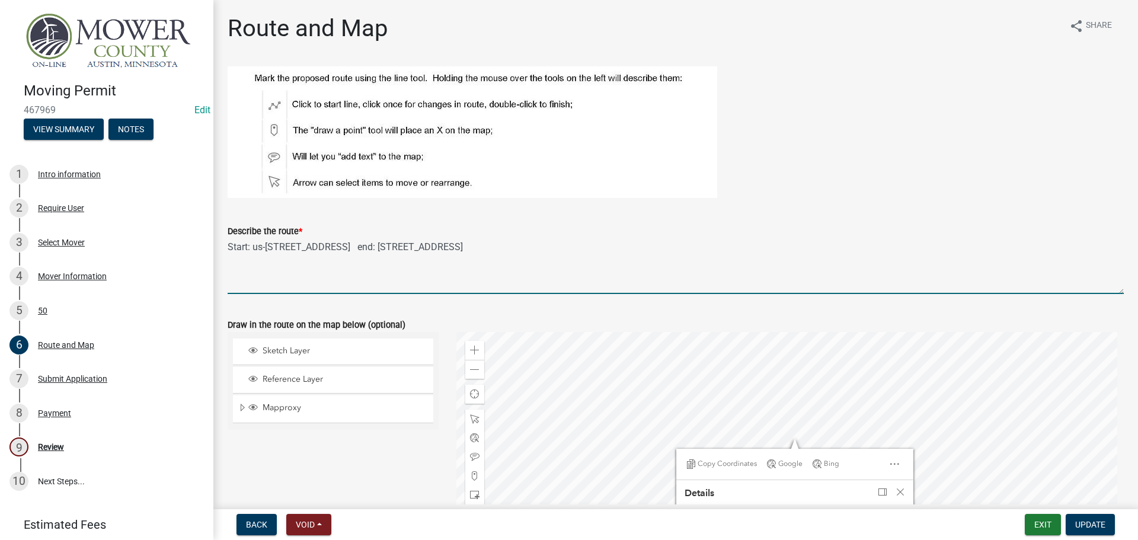
click at [888, 267] on textarea "Start: us-[STREET_ADDRESS] end: [STREET_ADDRESS]" at bounding box center [676, 266] width 896 height 56
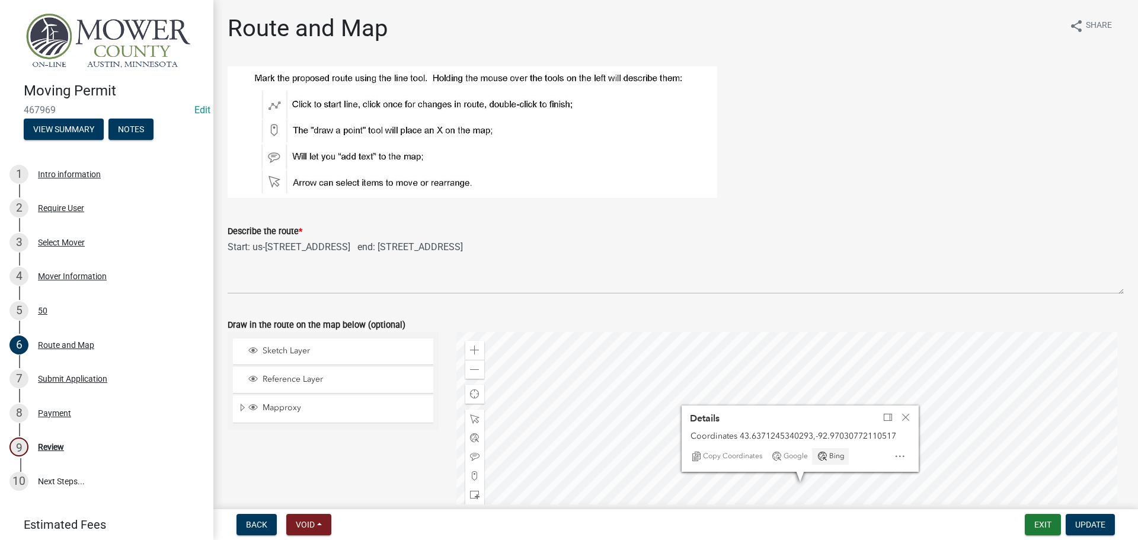
click at [825, 470] on div at bounding box center [791, 480] width 668 height 296
click at [877, 352] on div at bounding box center [791, 480] width 668 height 296
click at [791, 429] on div at bounding box center [791, 480] width 668 height 296
